Goal: Task Accomplishment & Management: Manage account settings

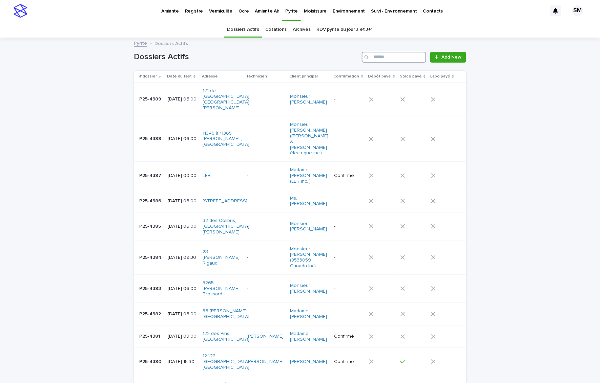
click at [369, 61] on input "Search" at bounding box center [394, 57] width 64 height 11
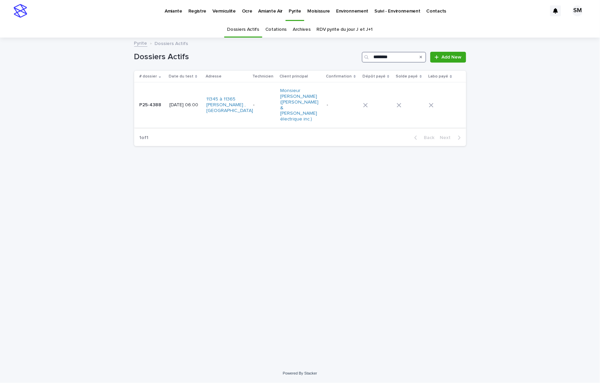
type input "********"
click at [140, 107] on td "P25-4388 P25-4388" at bounding box center [150, 105] width 32 height 45
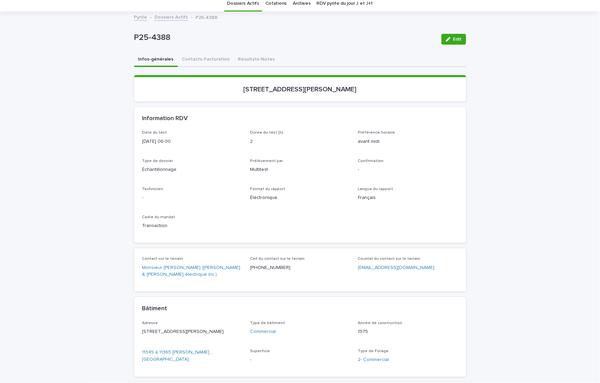
scroll to position [18, 0]
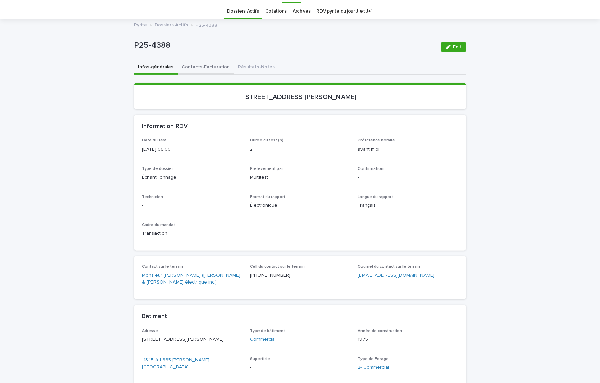
click at [198, 65] on button "Contacts-Facturation" at bounding box center [206, 68] width 56 height 14
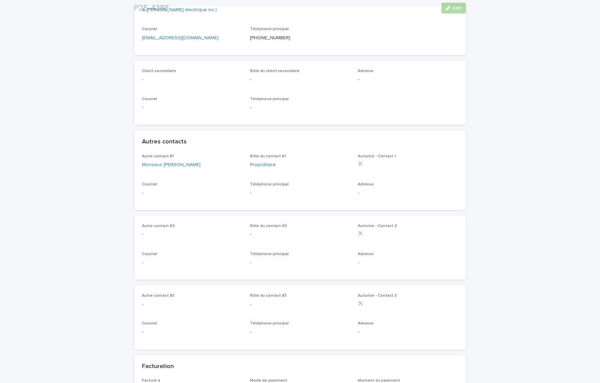
scroll to position [198, 0]
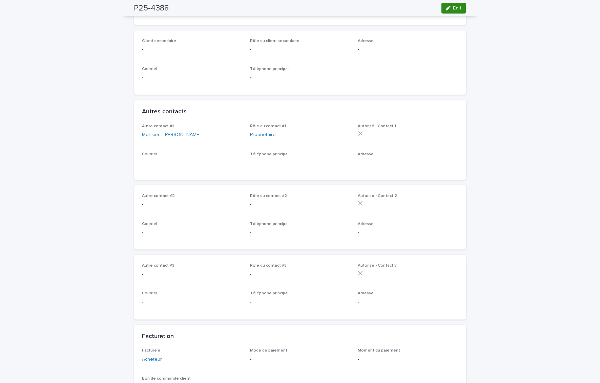
click at [453, 8] on span "Edit" at bounding box center [457, 8] width 8 height 5
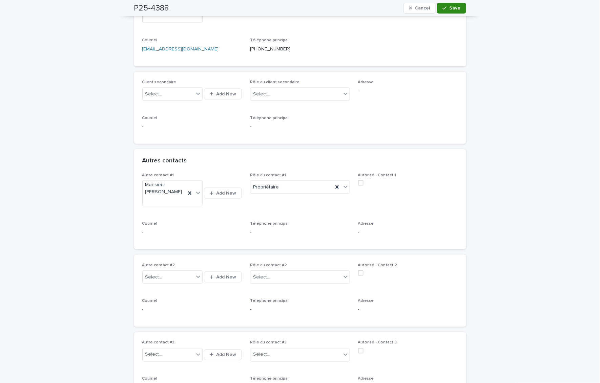
click at [449, 9] on span "Save" at bounding box center [454, 8] width 11 height 5
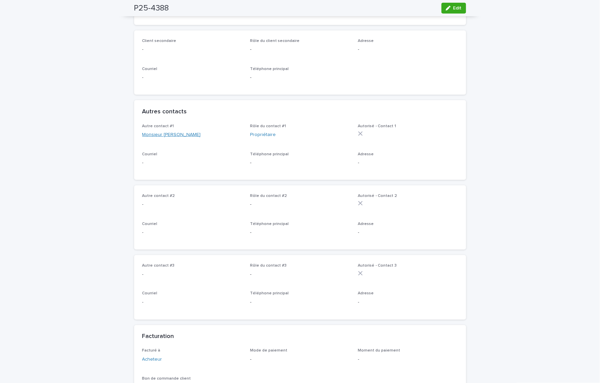
click at [166, 133] on link "Monsieur [PERSON_NAME]" at bounding box center [171, 134] width 59 height 7
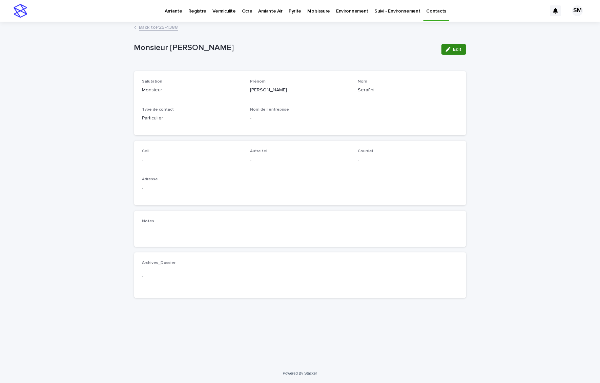
click at [454, 51] on span "Edit" at bounding box center [457, 49] width 8 height 5
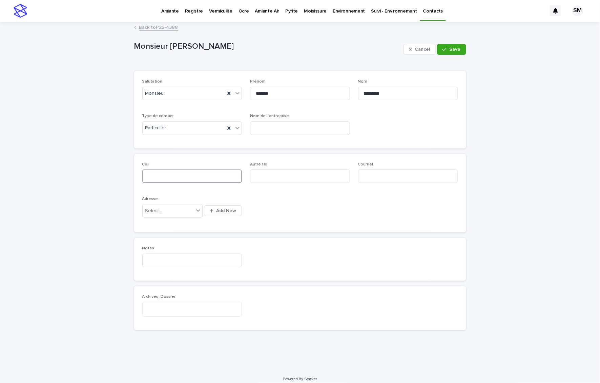
click at [157, 174] on input at bounding box center [192, 177] width 100 height 14
type input "**********"
click at [443, 51] on icon "button" at bounding box center [444, 49] width 4 height 5
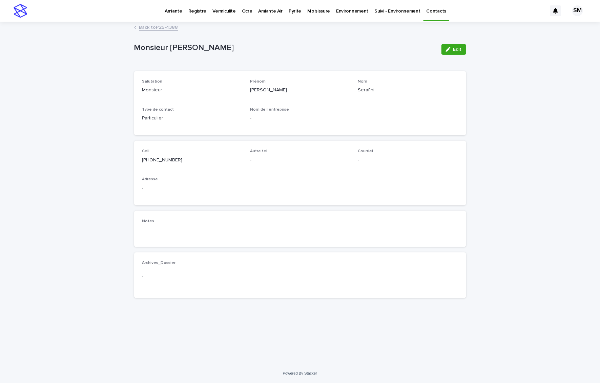
click at [159, 28] on link "Back to P25-4388" at bounding box center [158, 27] width 39 height 8
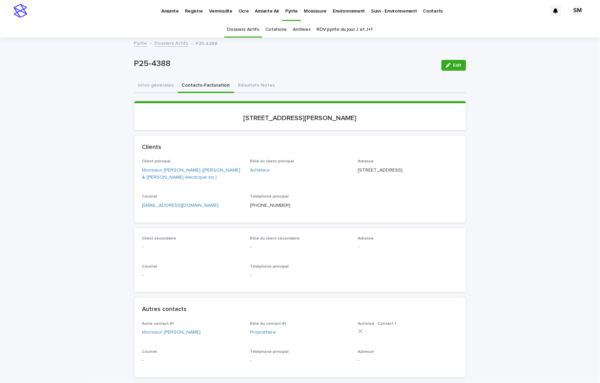
scroll to position [22, 0]
